Goal: Task Accomplishment & Management: Use online tool/utility

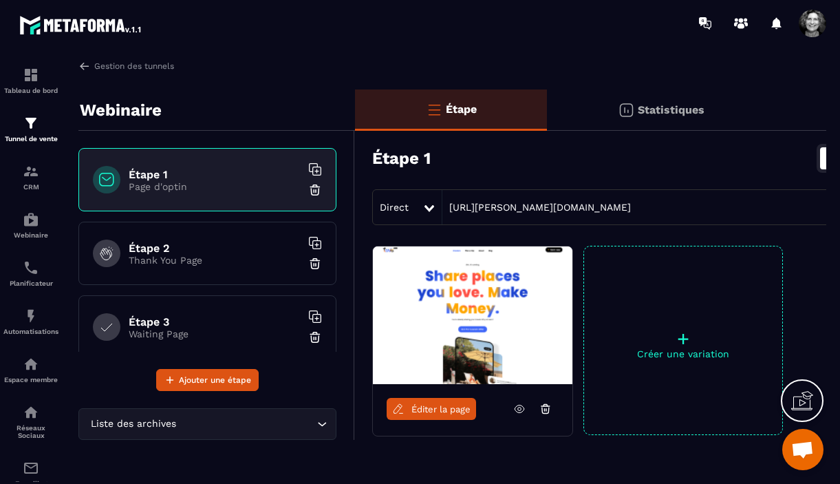
scroll to position [14368, 0]
click at [92, 67] on link "Gestion des tunnels" at bounding box center [126, 66] width 96 height 12
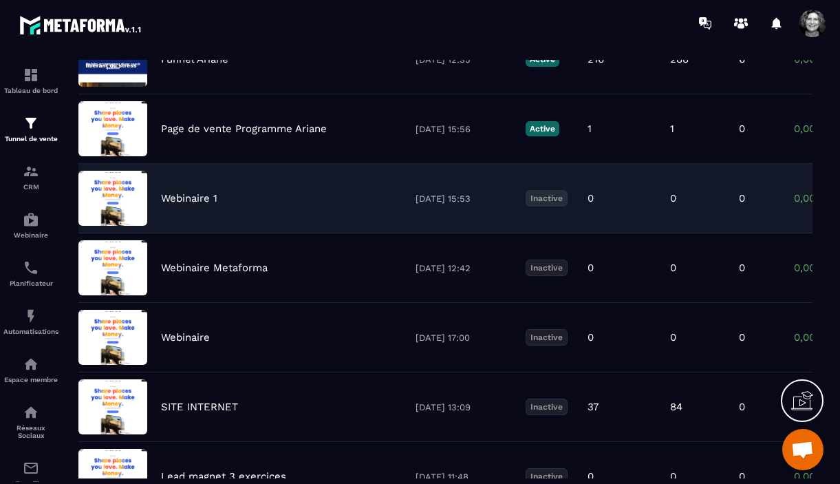
scroll to position [177, 0]
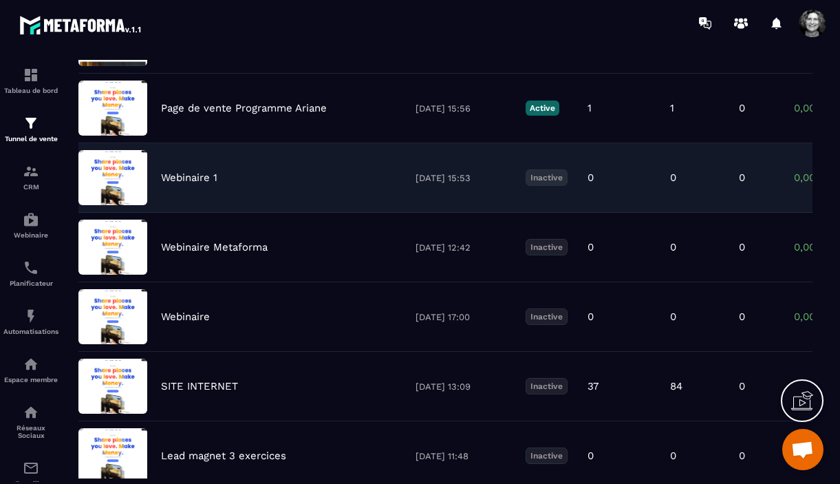
click at [267, 213] on div "Webinaire 1 [DATE] 15:53 Inactive 0 0 0 0,00 € 0" at bounding box center [445, 247] width 734 height 69
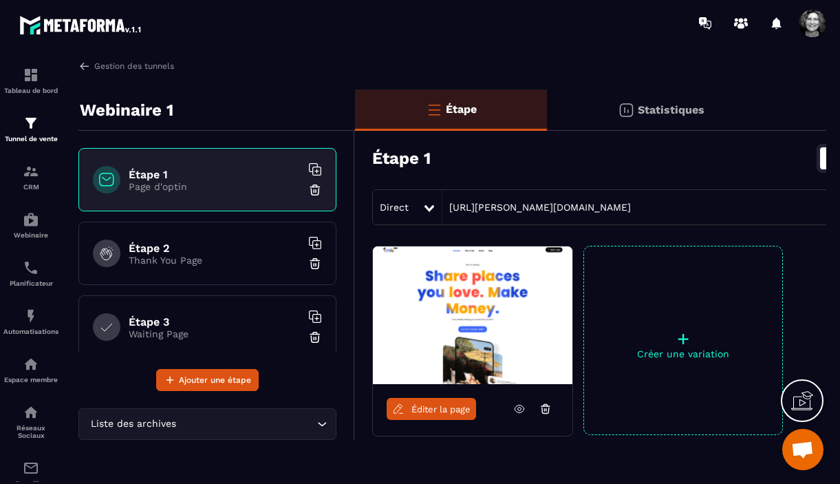
click at [438, 409] on span "Éditer la page" at bounding box center [440, 409] width 59 height 10
